Goal: Information Seeking & Learning: Learn about a topic

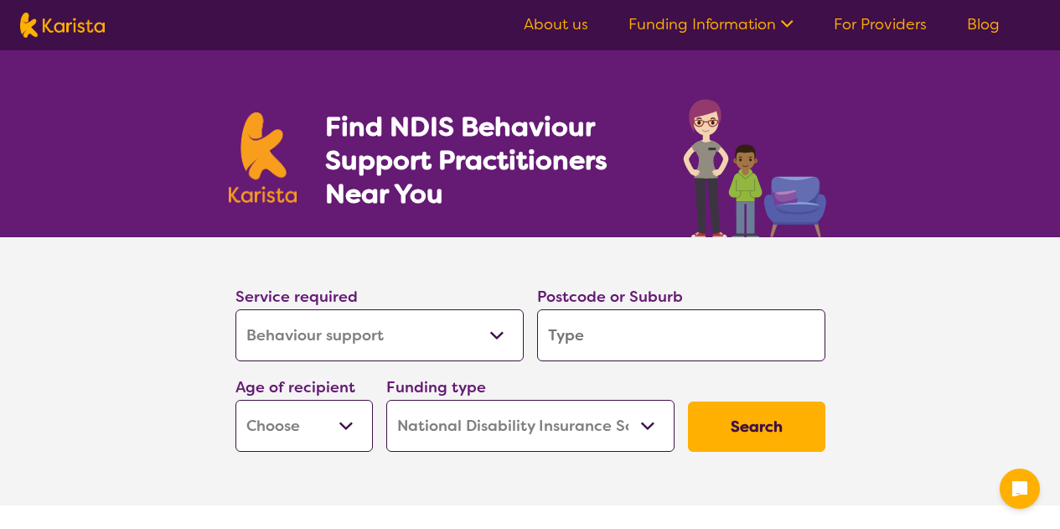
select select "Behaviour support"
select select "NDIS"
select select "Behaviour support"
select select "NDIS"
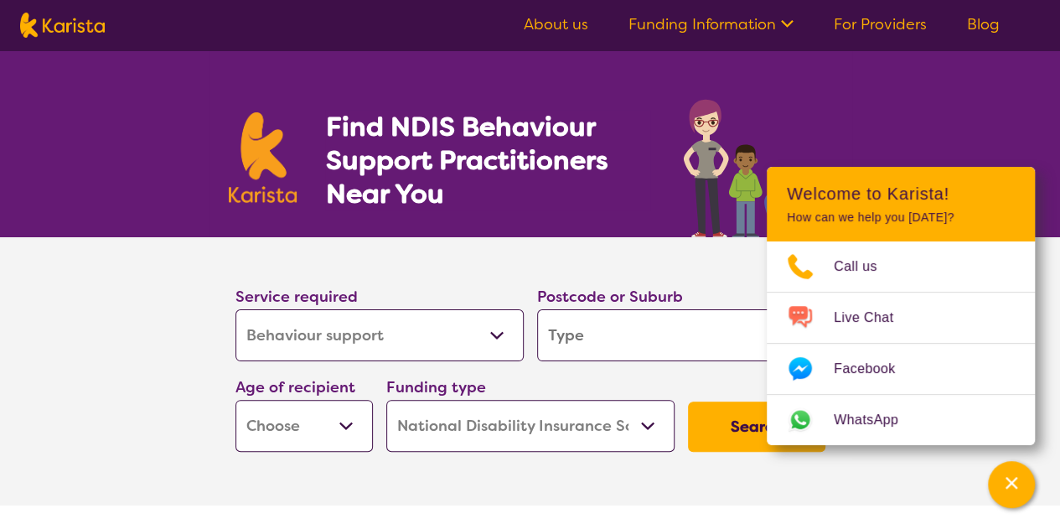
click at [686, 255] on section "Service required Allied Health Assistant Assessment (ADHD or Autism) Behaviour …" at bounding box center [530, 347] width 643 height 221
drag, startPoint x: 1032, startPoint y: 482, endPoint x: 1022, endPoint y: 475, distance: 12.6
click at [1032, 482] on button "Channel Menu" at bounding box center [1011, 484] width 47 height 47
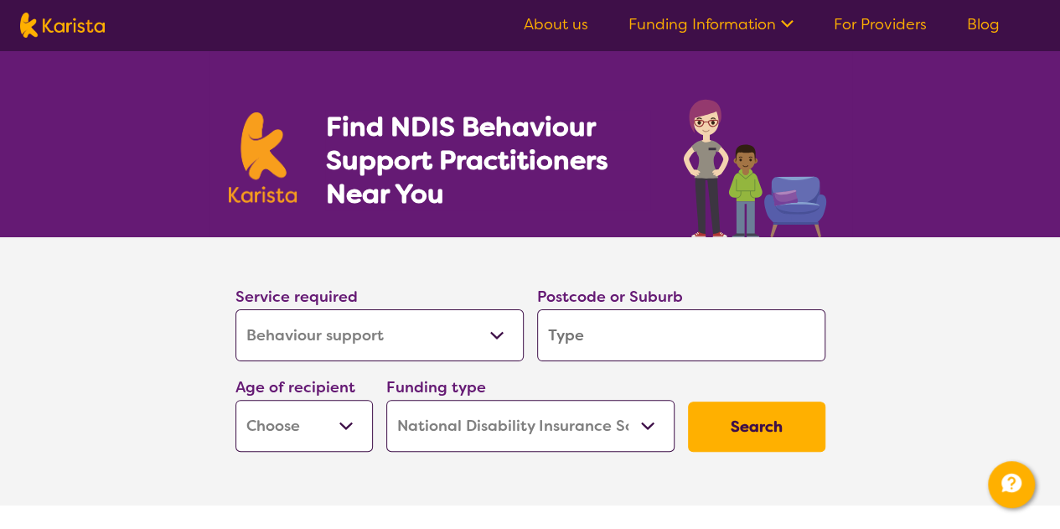
click at [723, 341] on input "search" at bounding box center [681, 335] width 288 height 52
click at [343, 327] on select "Allied Health Assistant Assessment (ADHD or Autism) Behaviour support Counselli…" at bounding box center [379, 335] width 288 height 52
click at [1020, 255] on section "Service required Allied Health Assistant Assessment (ADHD or Autism) Behaviour …" at bounding box center [530, 371] width 1060 height 268
click at [320, 332] on select "Allied Health Assistant Assessment (ADHD or Autism) Behaviour support Counselli…" at bounding box center [379, 335] width 288 height 52
click at [997, 329] on section "Service required Allied Health Assistant Assessment (ADHD or Autism) Behaviour …" at bounding box center [530, 371] width 1060 height 268
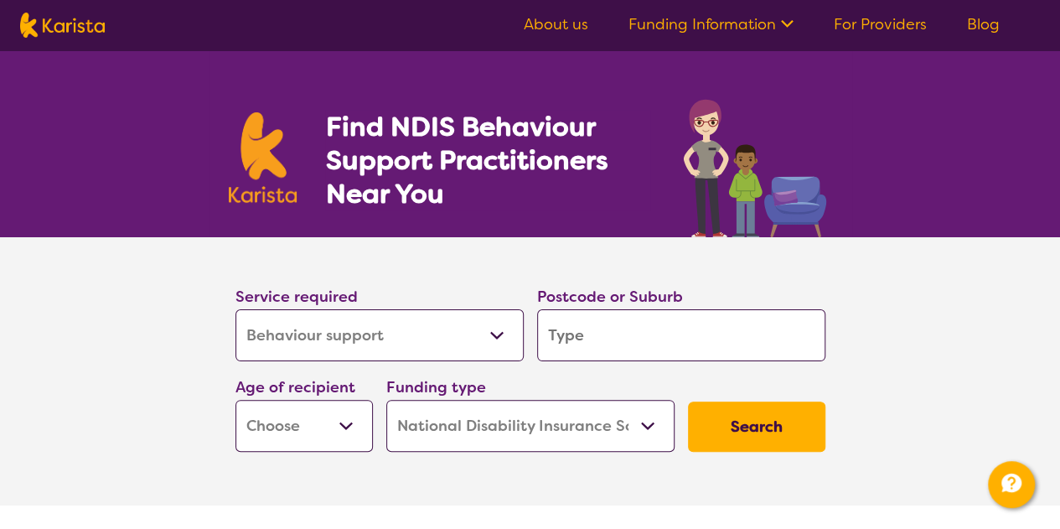
click at [385, 334] on select "Allied Health Assistant Assessment (ADHD or Autism) Behaviour support Counselli…" at bounding box center [379, 335] width 288 height 52
click at [235, 309] on select "Allied Health Assistant Assessment (ADHD or Autism) Behaviour support Counselli…" at bounding box center [379, 335] width 288 height 52
click at [647, 333] on input "search" at bounding box center [681, 335] width 288 height 52
type input "3"
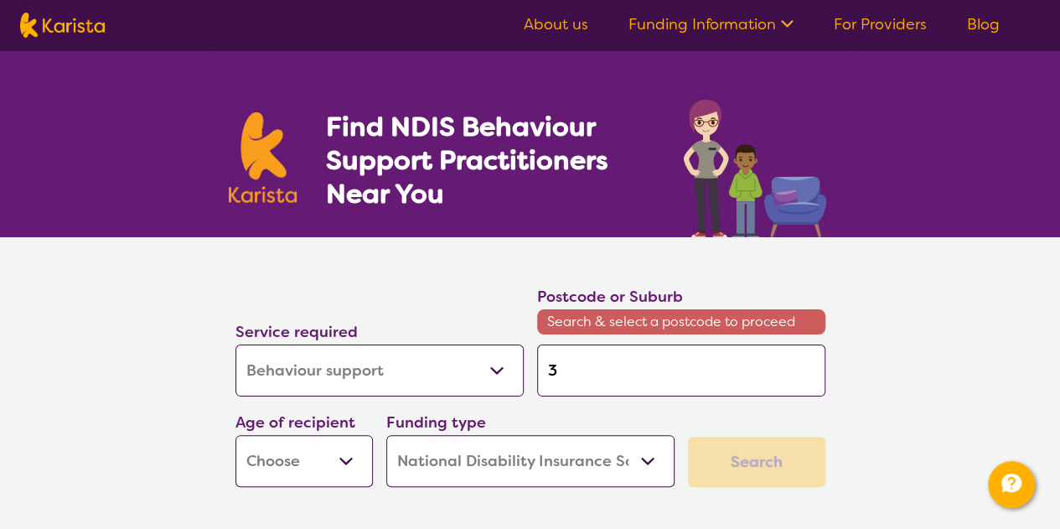
type input "38"
type input "381"
type input "3818"
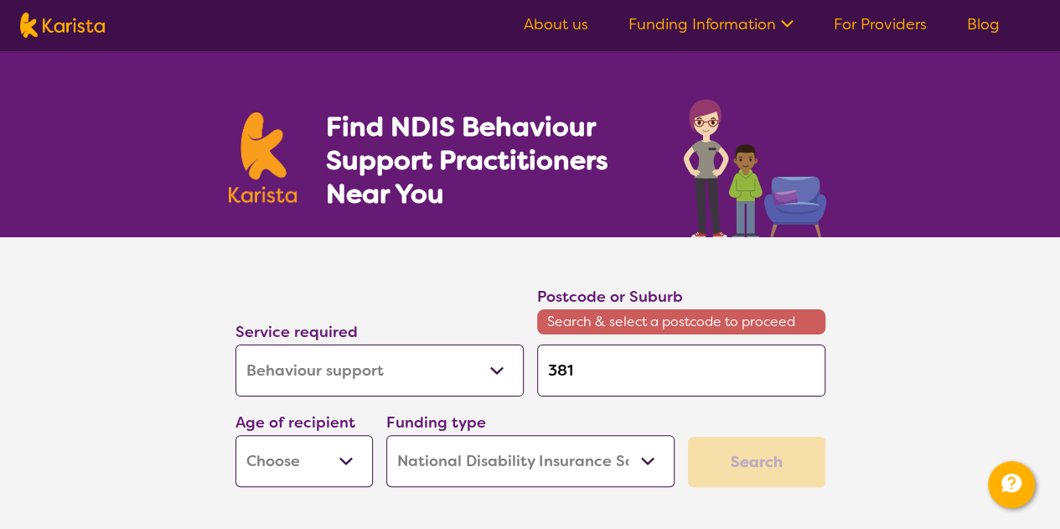
type input "3818"
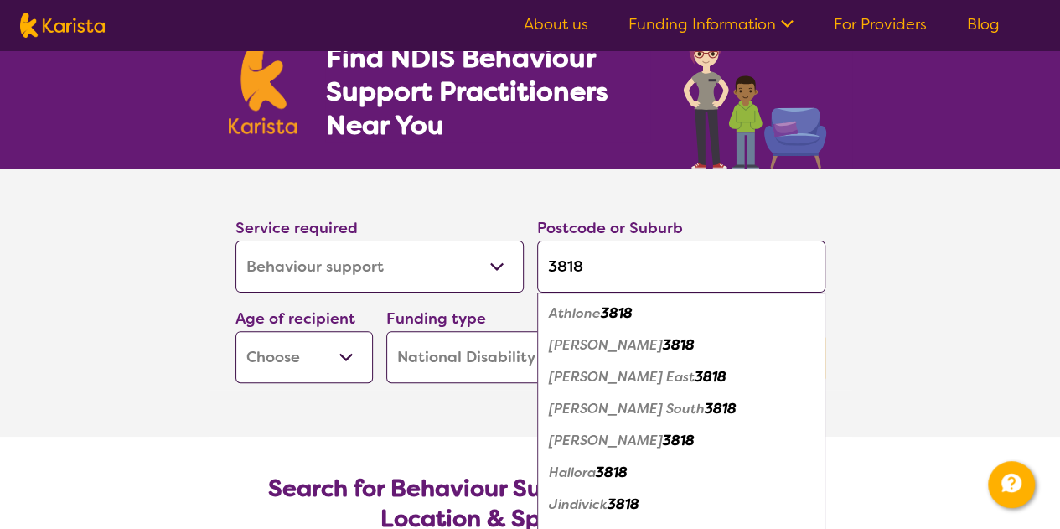
scroll to position [84, 0]
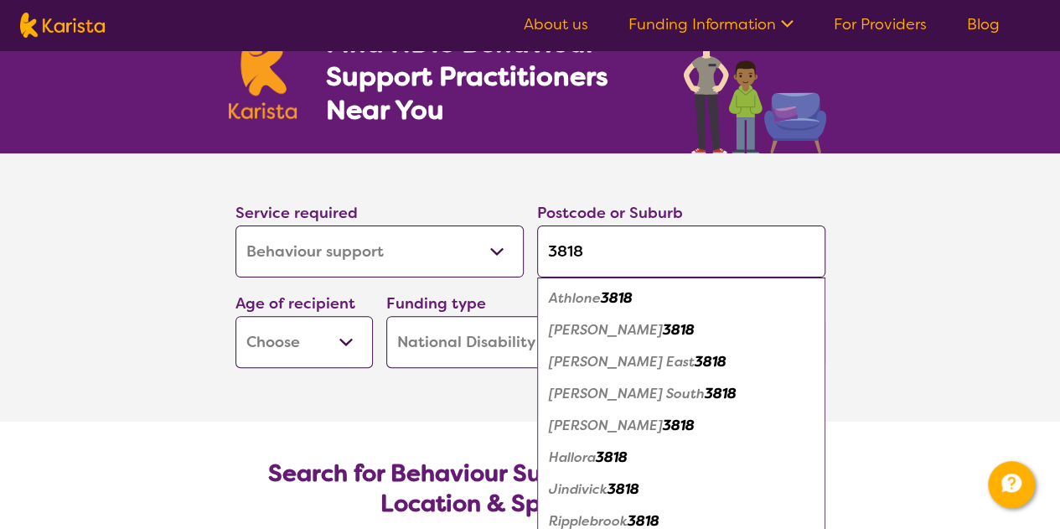
type input "3818"
click at [626, 324] on div "Drouin 3818" at bounding box center [680, 330] width 271 height 32
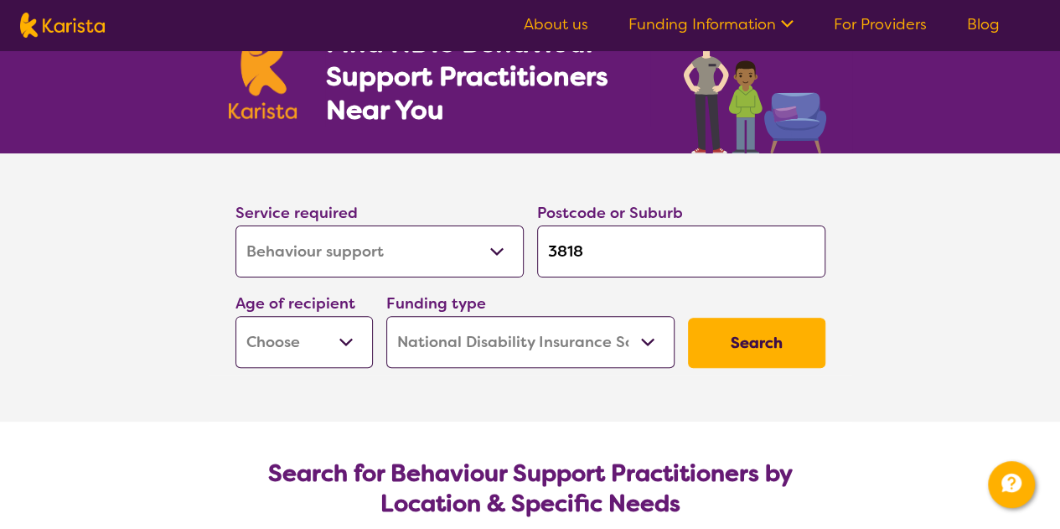
click at [266, 344] on select "Early Childhood - 0 to 9 Child - 10 to 11 Adolescent - 12 to 17 Adult - 18 to 6…" at bounding box center [303, 342] width 137 height 52
click at [326, 339] on select "Early Childhood - 0 to 9 Child - 10 to 11 Adolescent - 12 to 17 Adult - 18 to 6…" at bounding box center [303, 342] width 137 height 52
select select "EC"
click at [235, 316] on select "Early Childhood - 0 to 9 Child - 10 to 11 Adolescent - 12 to 17 Adult - 18 to 6…" at bounding box center [303, 342] width 137 height 52
select select "EC"
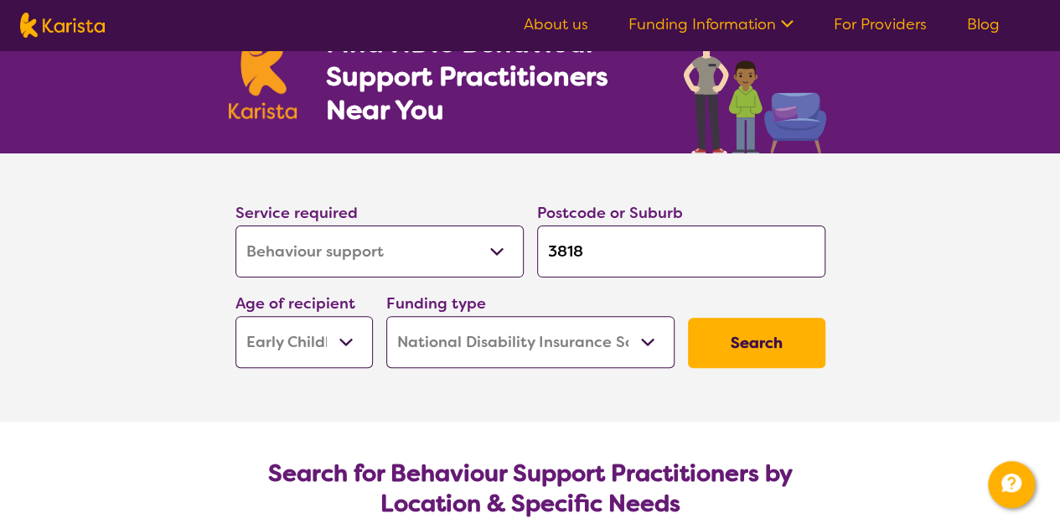
click at [307, 338] on select "Early Childhood - 0 to 9 Child - 10 to 11 Adolescent - 12 to 17 Adult - 18 to 6…" at bounding box center [303, 342] width 137 height 52
drag, startPoint x: 307, startPoint y: 338, endPoint x: 316, endPoint y: 338, distance: 9.2
click at [307, 338] on select "Early Childhood - 0 to 9 Child - 10 to 11 Adolescent - 12 to 17 Adult - 18 to 6…" at bounding box center [303, 342] width 137 height 52
click at [611, 358] on select "Home Care Package (HCP) National Disability Insurance Scheme (NDIS) I don't know" at bounding box center [530, 342] width 288 height 52
click at [386, 316] on select "Home Care Package (HCP) National Disability Insurance Scheme (NDIS) I don't know" at bounding box center [530, 342] width 288 height 52
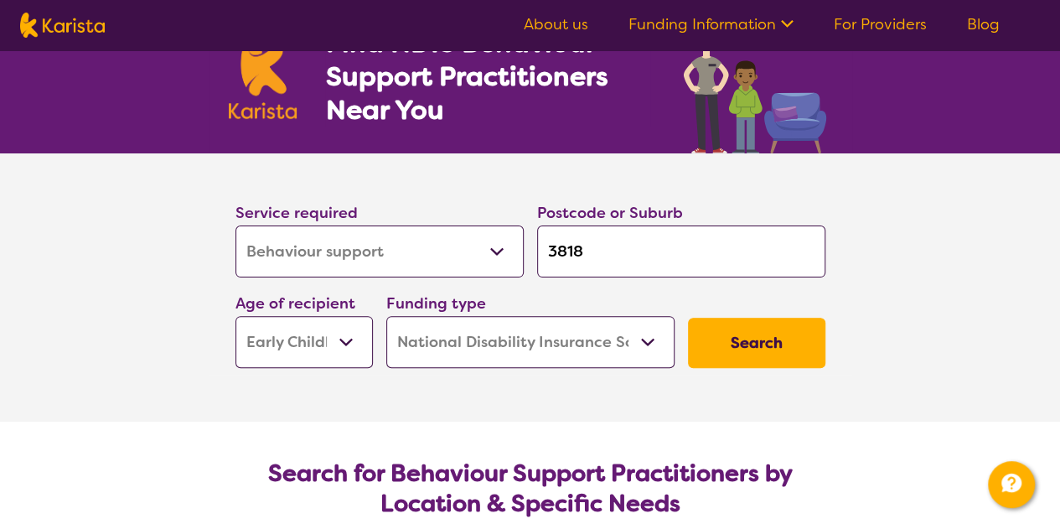
click at [740, 343] on button "Search" at bounding box center [756, 342] width 137 height 50
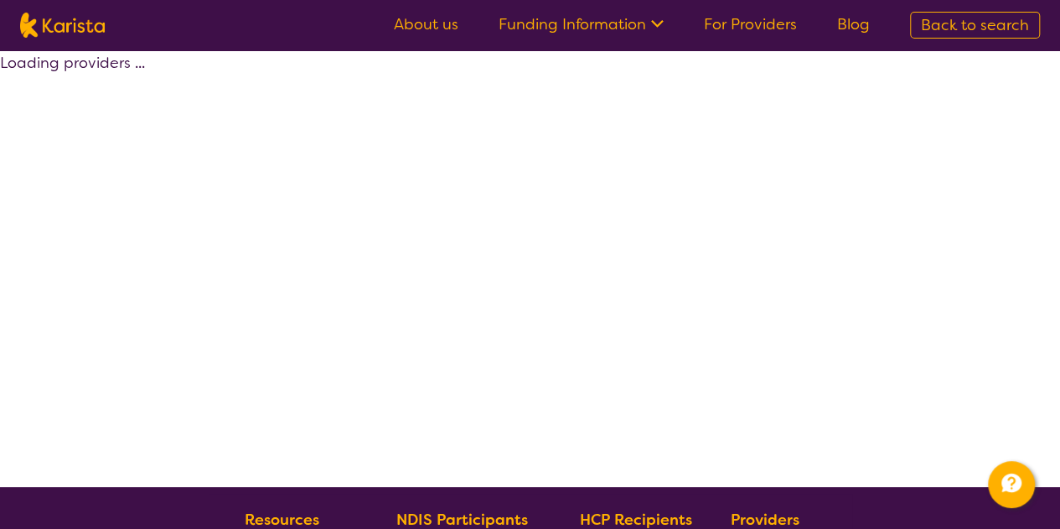
select select "by_score"
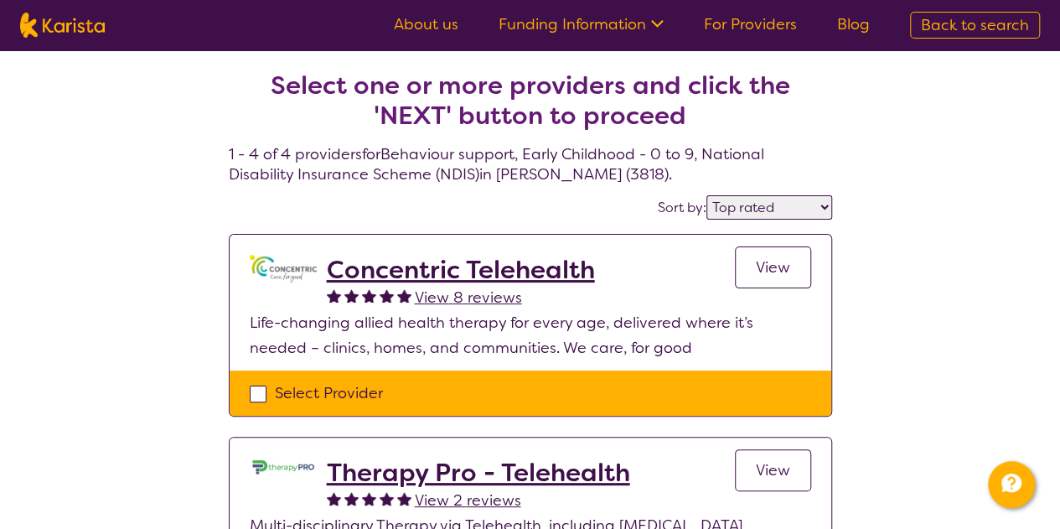
click at [576, 26] on link "Funding Information" at bounding box center [580, 24] width 165 height 20
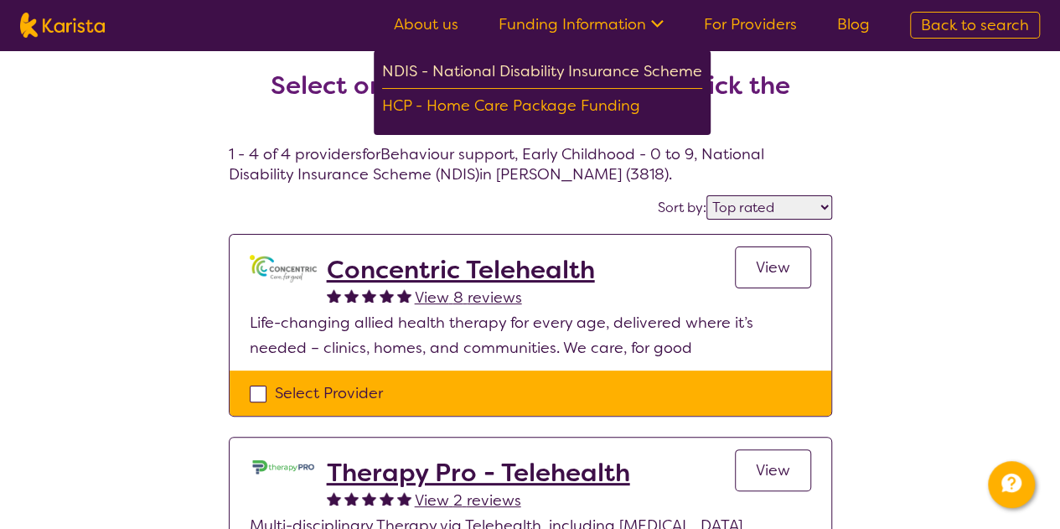
click at [576, 61] on div "NDIS - National Disability Insurance Scheme" at bounding box center [542, 74] width 320 height 30
select select "Behaviour support"
select select "EC"
select select "NDIS"
select select "Behaviour support"
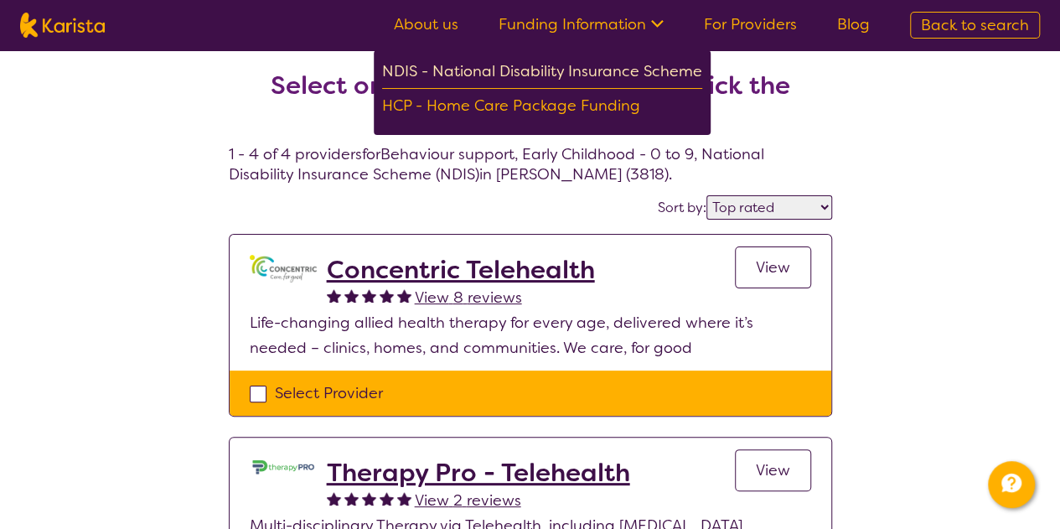
select select "EC"
select select "NDIS"
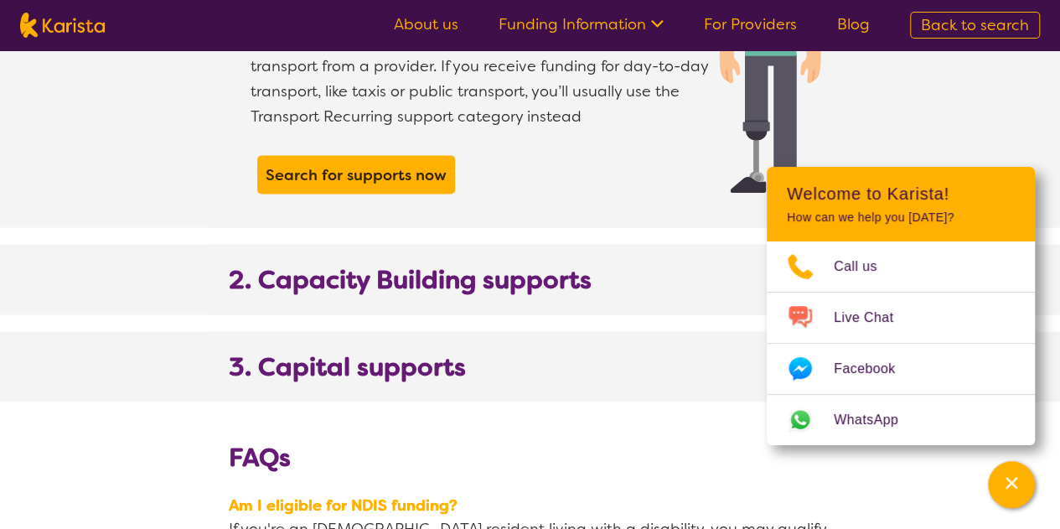
scroll to position [1759, 0]
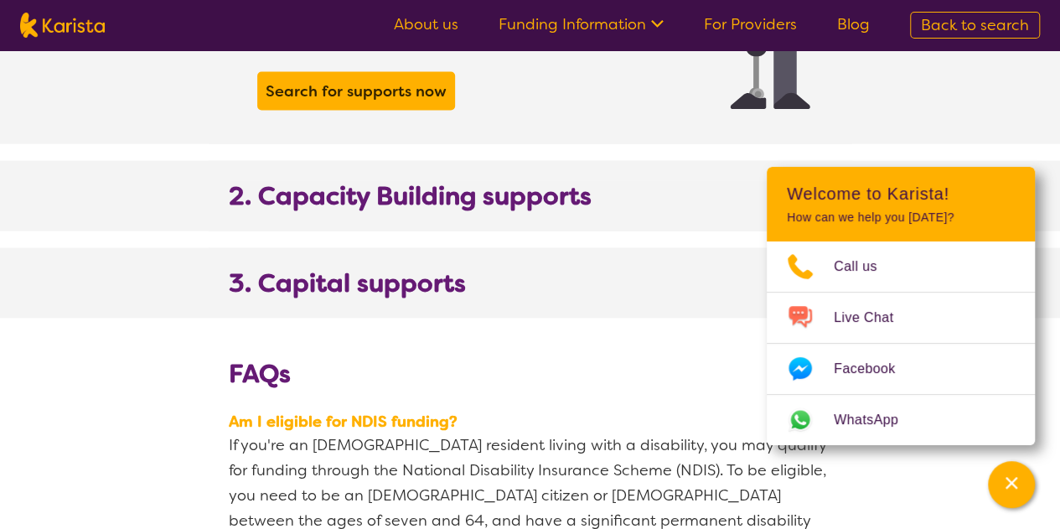
click at [831, 181] on img at bounding box center [809, 196] width 44 height 30
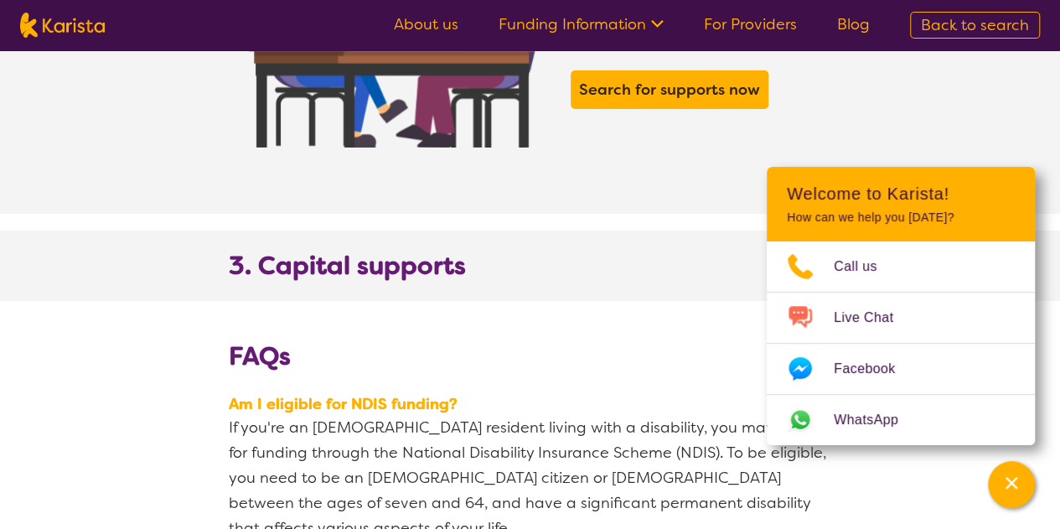
click at [548, 250] on h2 "3. Capital supports" at bounding box center [530, 275] width 603 height 50
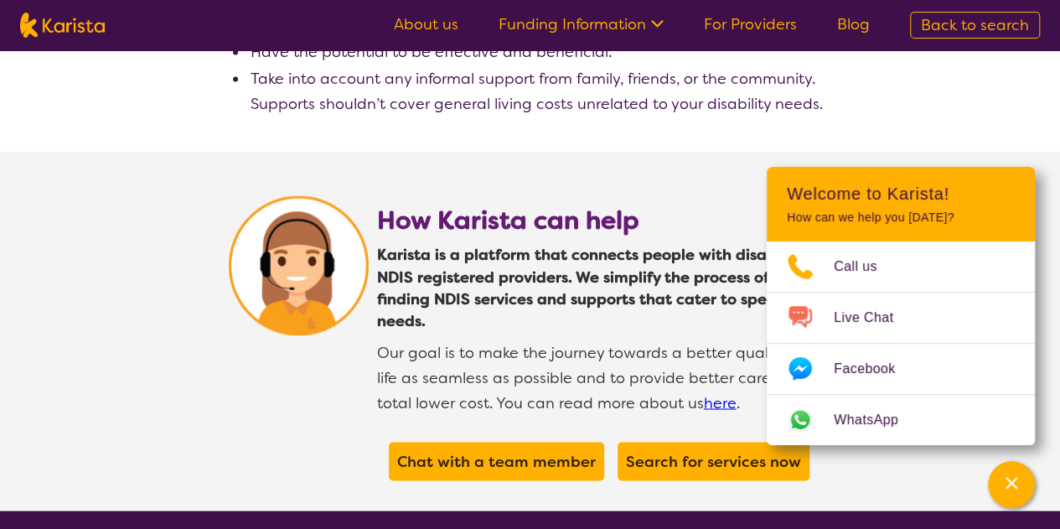
scroll to position [4523, 0]
